Goal: Navigation & Orientation: Find specific page/section

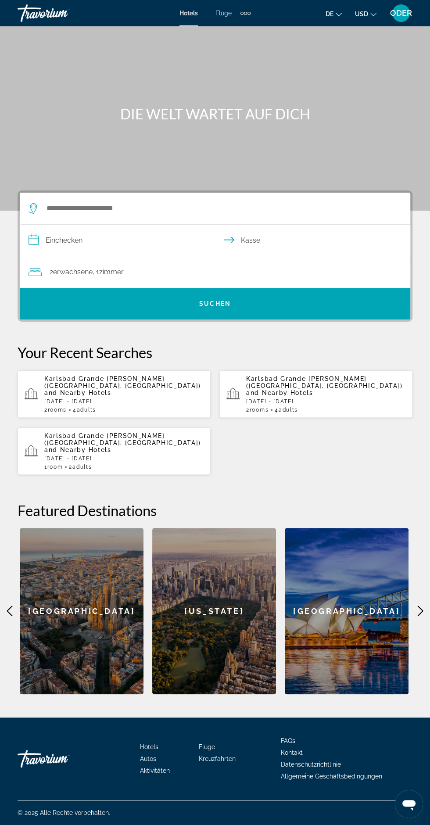
click at [223, 11] on font "Flüge" at bounding box center [223, 13] width 16 height 7
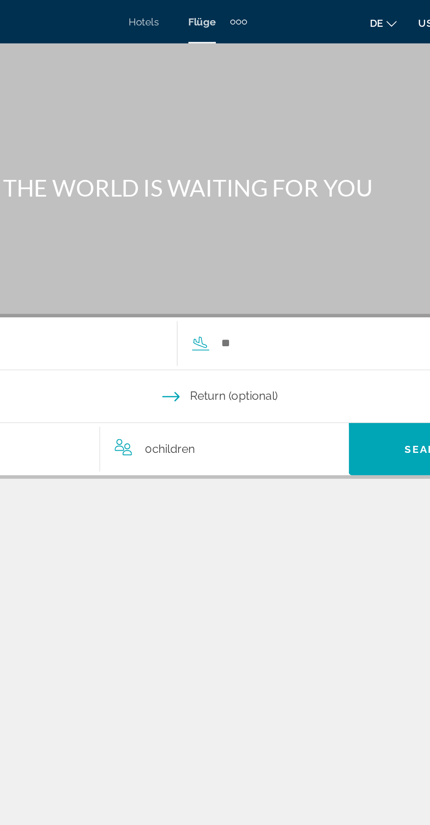
click at [334, 12] on font "de" at bounding box center [330, 14] width 8 height 7
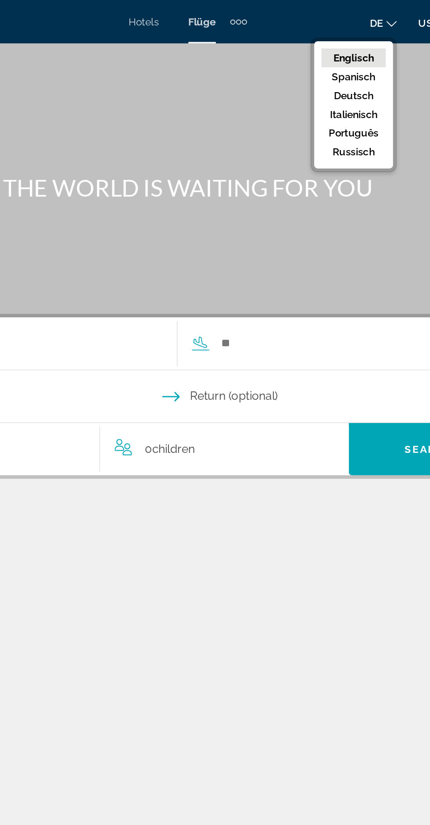
click at [324, 94] on font "Russisch" at bounding box center [315, 92] width 25 height 7
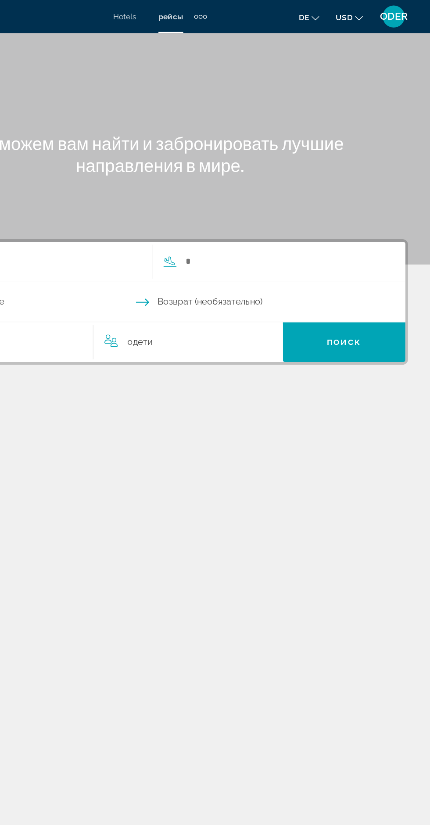
click at [409, 14] on font "ODER" at bounding box center [401, 12] width 22 height 9
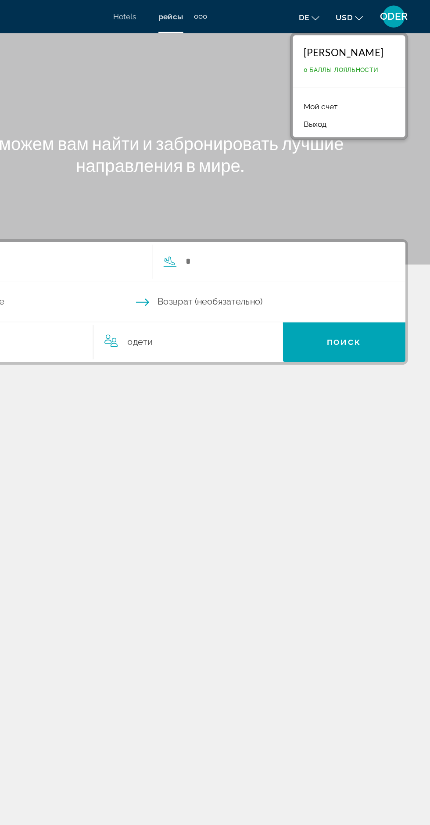
click at [376, 56] on font "0 Баллы лояльности" at bounding box center [359, 56] width 59 height 6
click at [361, 87] on link "Мой счет" at bounding box center [343, 84] width 36 height 11
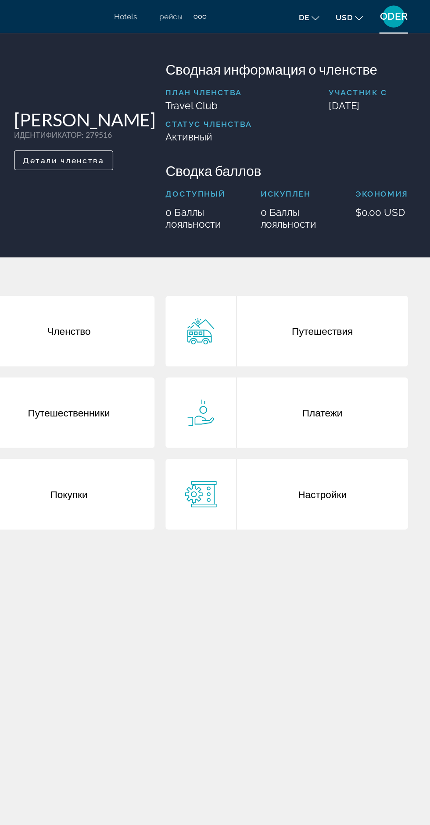
click at [132, 131] on span "Детали членства" at bounding box center [138, 127] width 65 height 7
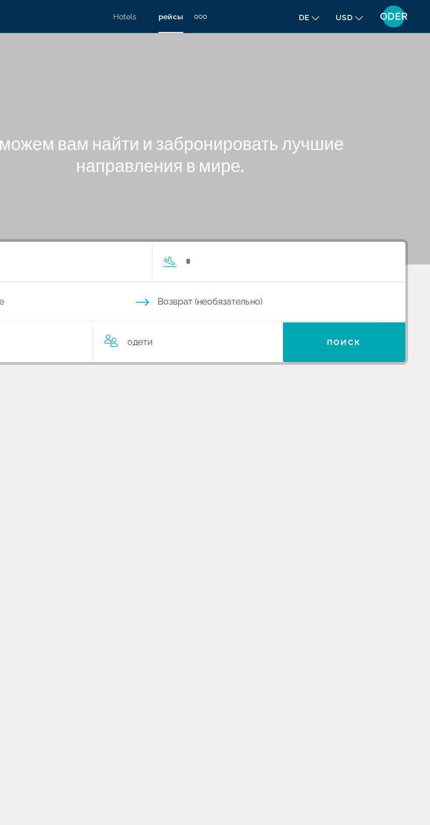
click at [244, 13] on div "Zusätzliche Navigationselemente" at bounding box center [243, 13] width 3 height 3
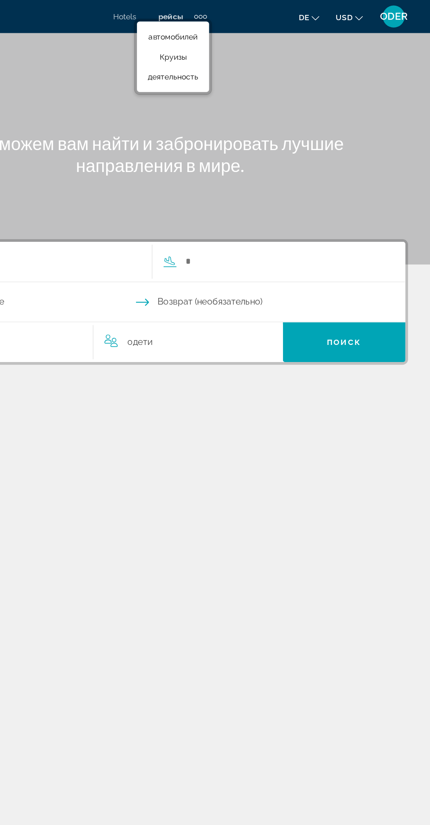
click at [247, 22] on link "автомобилей" at bounding box center [225, 30] width 49 height 16
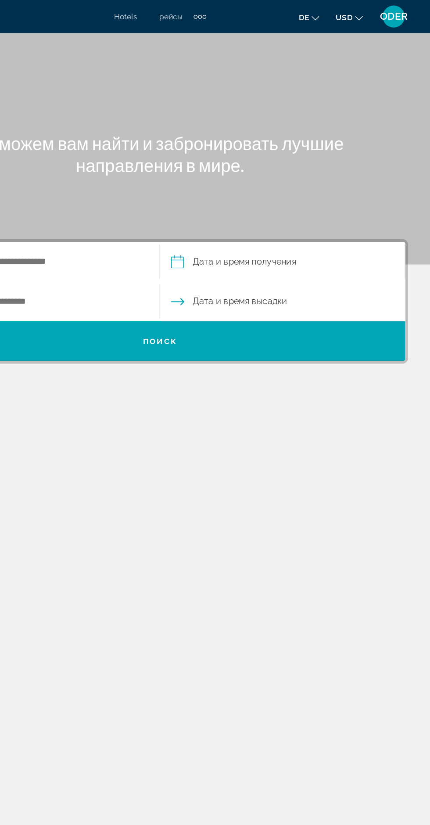
click at [184, 13] on font "Hotels" at bounding box center [188, 13] width 18 height 7
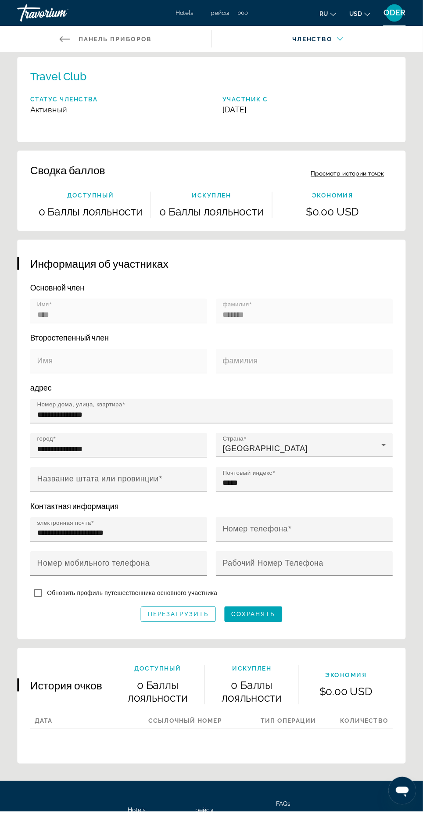
scroll to position [103, 0]
